Goal: Information Seeking & Learning: Learn about a topic

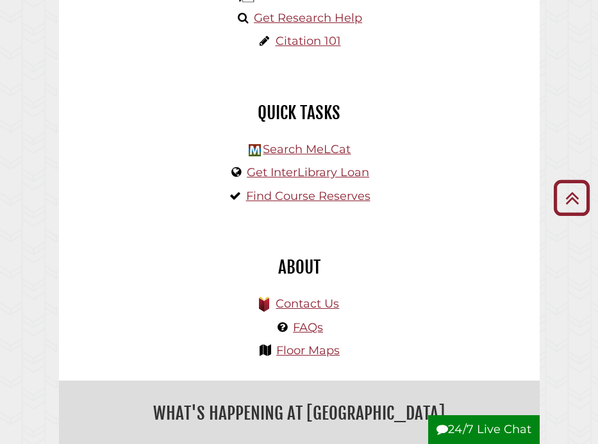
scroll to position [368, 0]
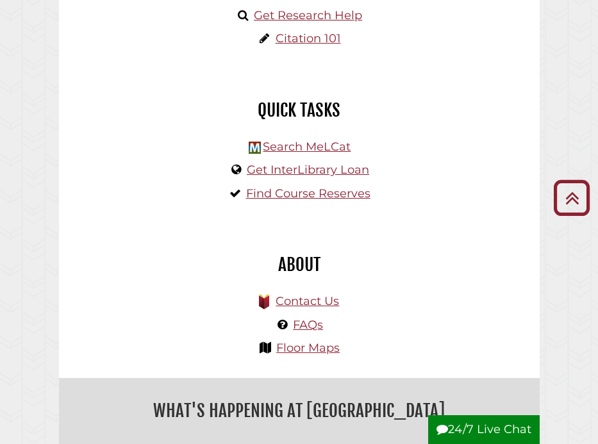
click at [458, 428] on button "24/7 Live Chat" at bounding box center [483, 429] width 111 height 29
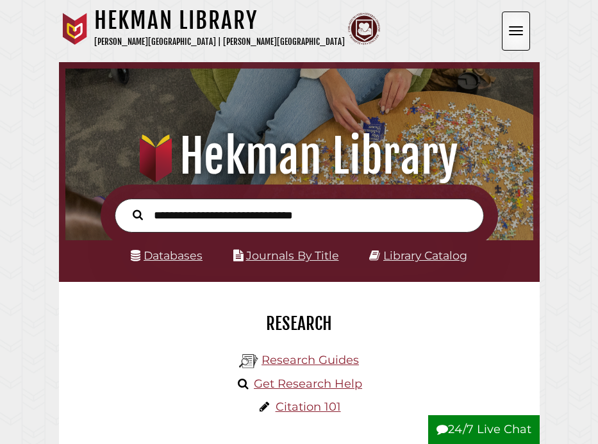
scroll to position [154, 461]
click at [216, 216] on input "text" at bounding box center [299, 216] width 369 height 34
type input "**********"
click at [126, 206] on button "Search" at bounding box center [137, 214] width 23 height 16
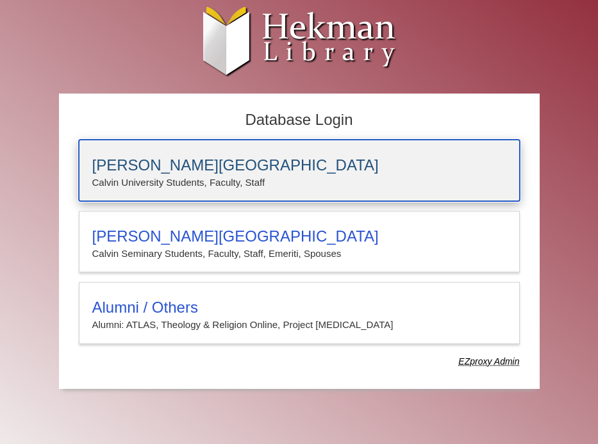
click at [254, 182] on p "Calvin University Students, Faculty, Staff" at bounding box center [299, 182] width 414 height 17
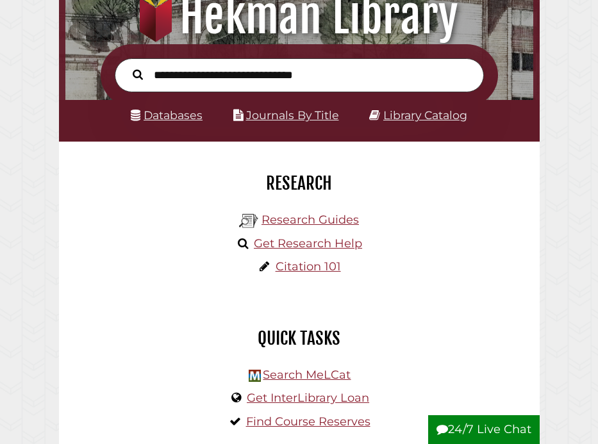
scroll to position [139, 0]
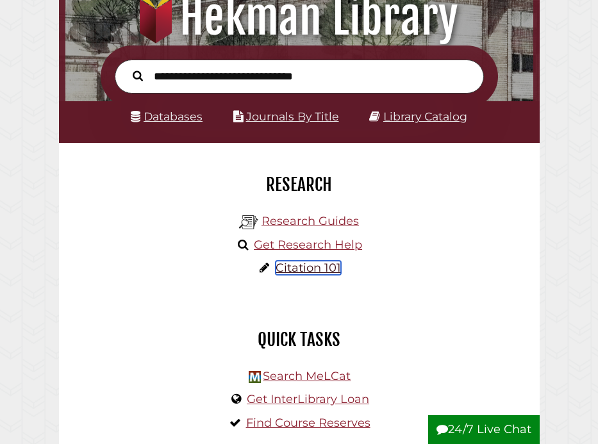
click at [300, 266] on link "Citation 101" at bounding box center [307, 268] width 65 height 14
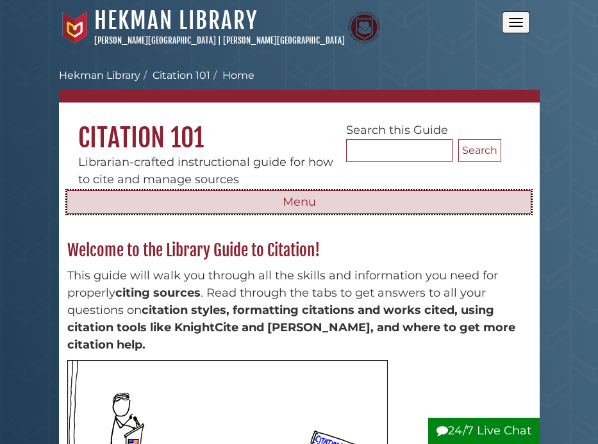
click at [327, 213] on button "Menu" at bounding box center [299, 202] width 464 height 24
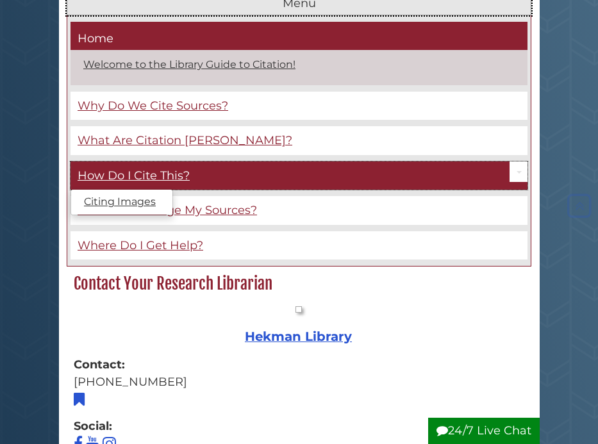
scroll to position [200, 0]
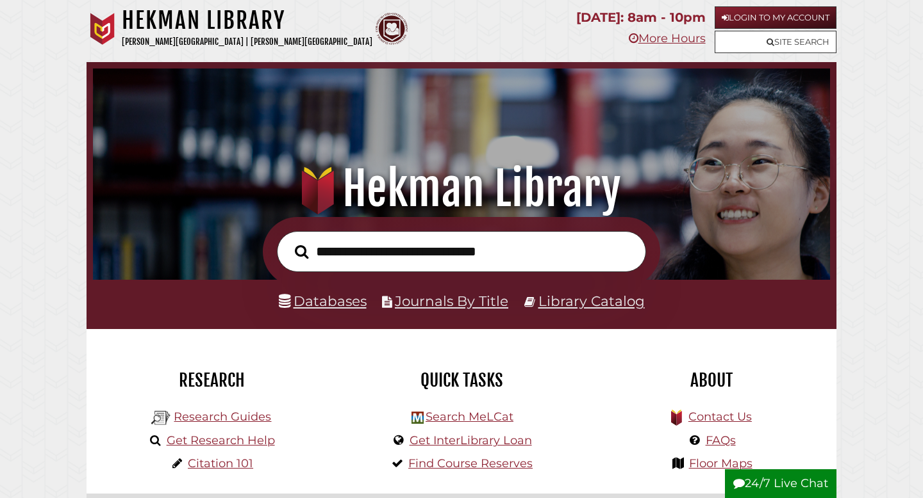
scroll to position [243, 730]
click at [392, 252] on input "text" at bounding box center [461, 252] width 369 height 42
type input "**********"
click at [288, 242] on button "Search" at bounding box center [301, 252] width 26 height 21
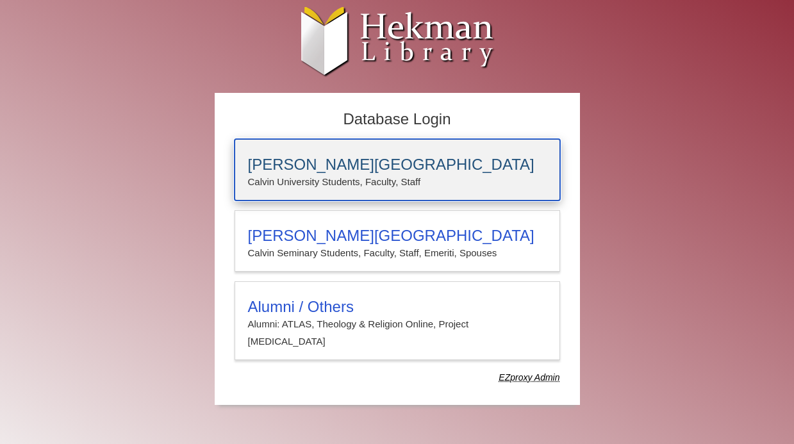
click at [314, 185] on p "Calvin University Students, Faculty, Staff" at bounding box center [397, 182] width 299 height 17
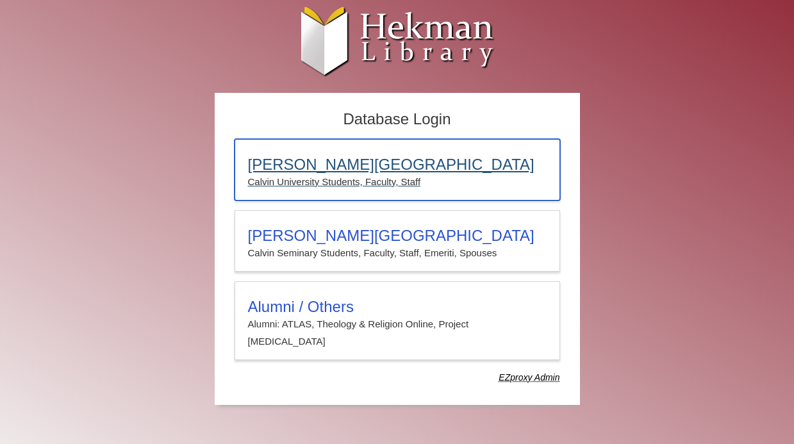
click at [346, 196] on div "[PERSON_NAME][GEOGRAPHIC_DATA] [PERSON_NAME] University Students, Faculty, Staff" at bounding box center [396, 170] width 325 height 62
